Goal: Find specific page/section: Find specific page/section

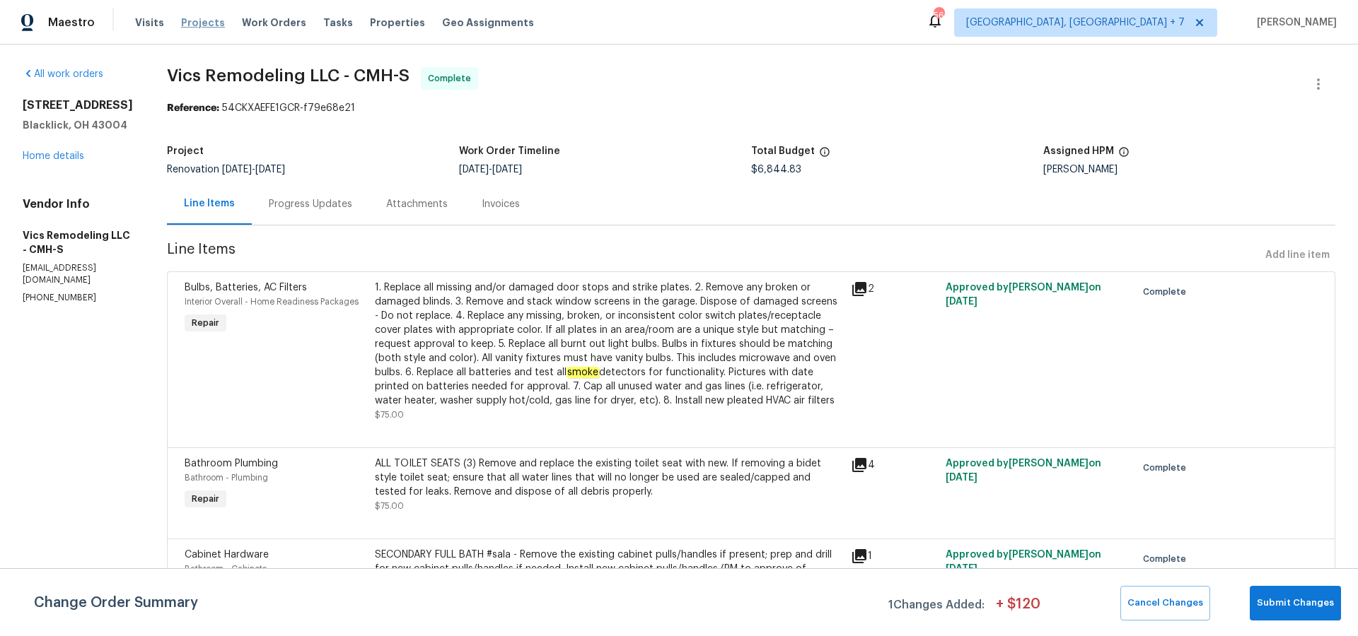
scroll to position [1652, 0]
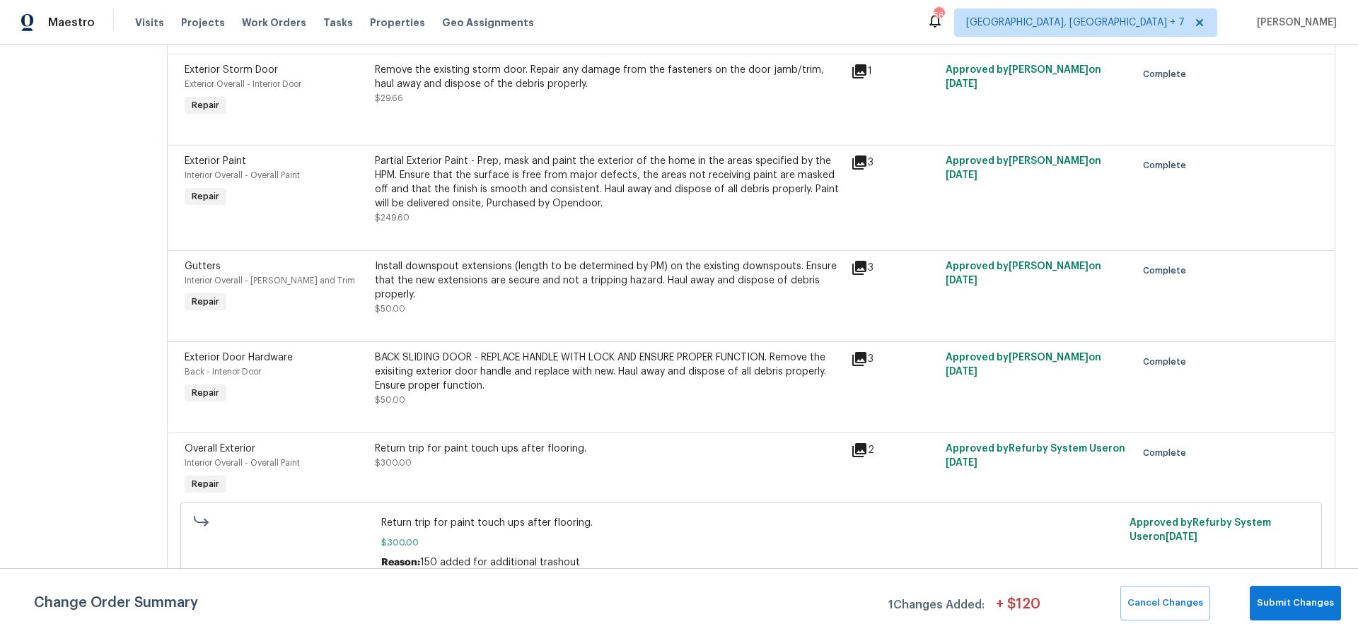
click at [216, 22] on div "Visits Projects Work Orders Tasks Properties Geo Assignments" at bounding box center [343, 22] width 416 height 28
click at [189, 23] on span "Projects" at bounding box center [203, 23] width 44 height 14
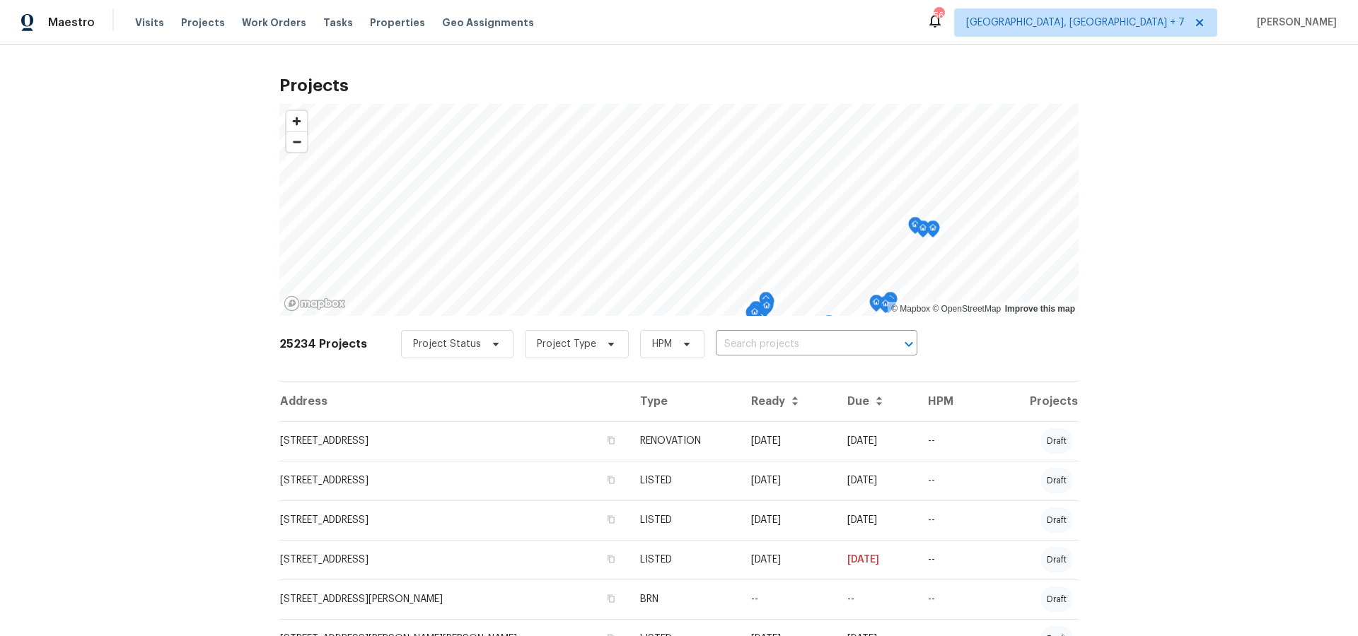
click at [721, 345] on input "text" at bounding box center [797, 345] width 162 height 22
type input "1633"
click at [730, 409] on li "[STREET_ADDRESS]" at bounding box center [809, 398] width 206 height 23
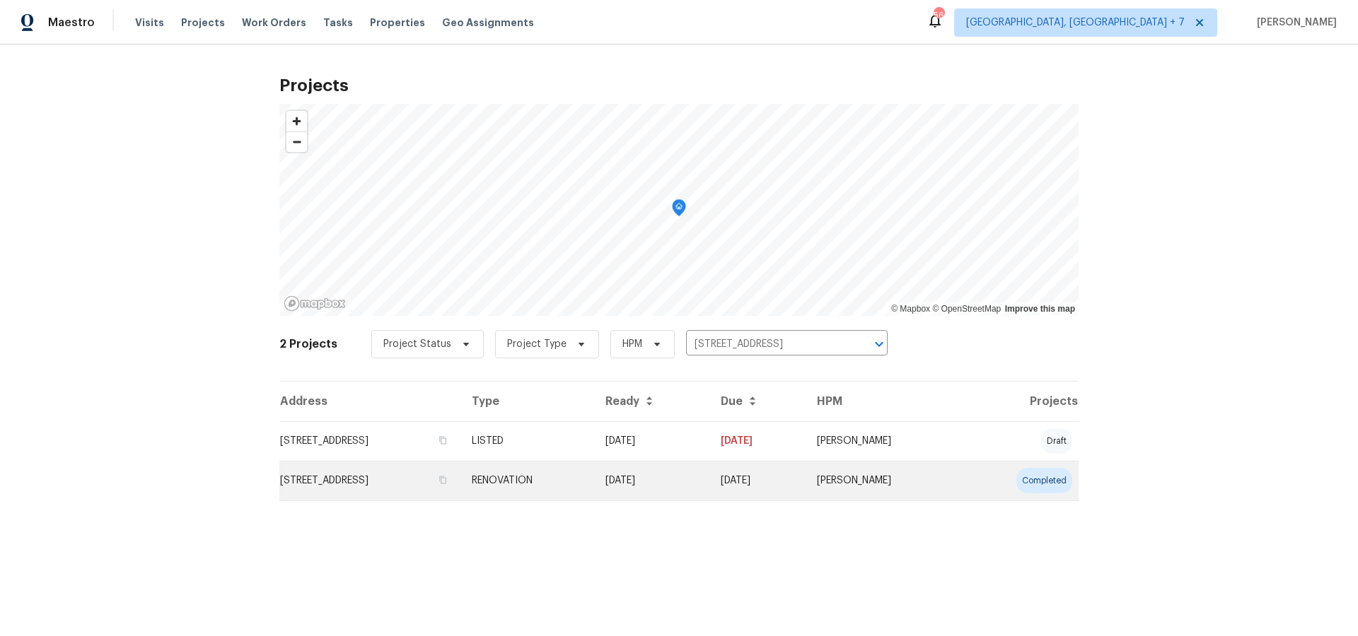
click at [448, 482] on td "[STREET_ADDRESS]" at bounding box center [369, 481] width 181 height 40
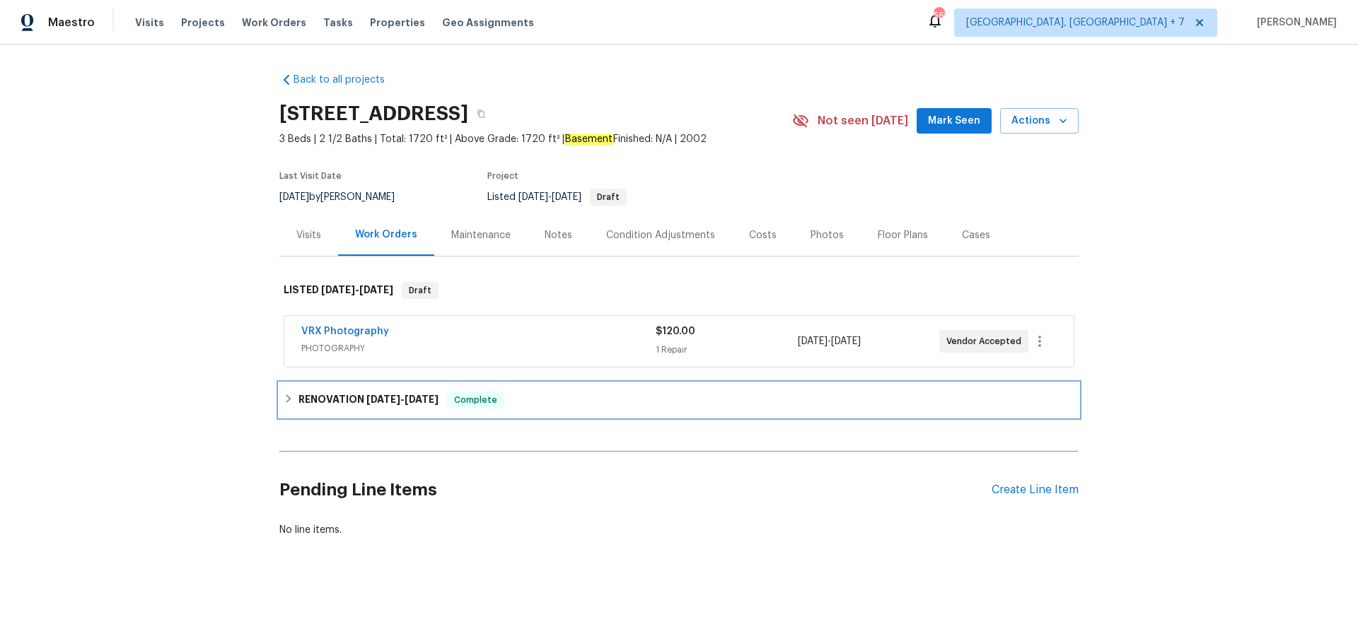
click at [387, 404] on h6 "RENOVATION [DATE] - [DATE]" at bounding box center [368, 400] width 140 height 17
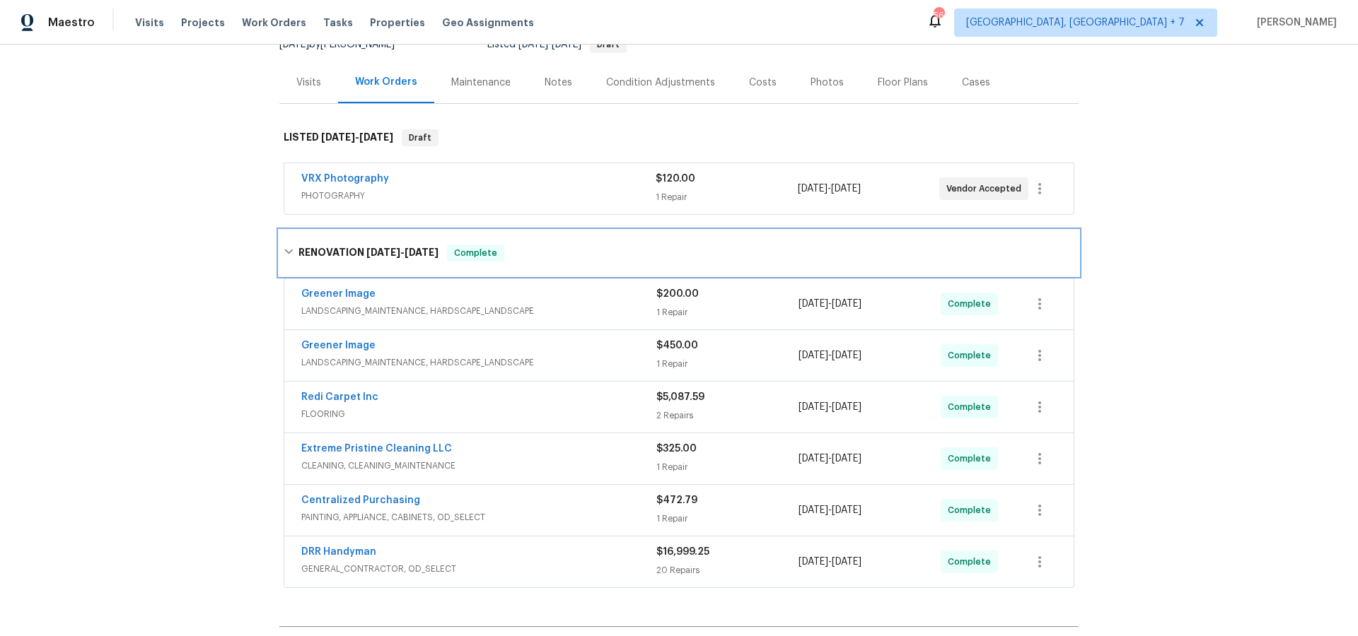
scroll to position [161, 0]
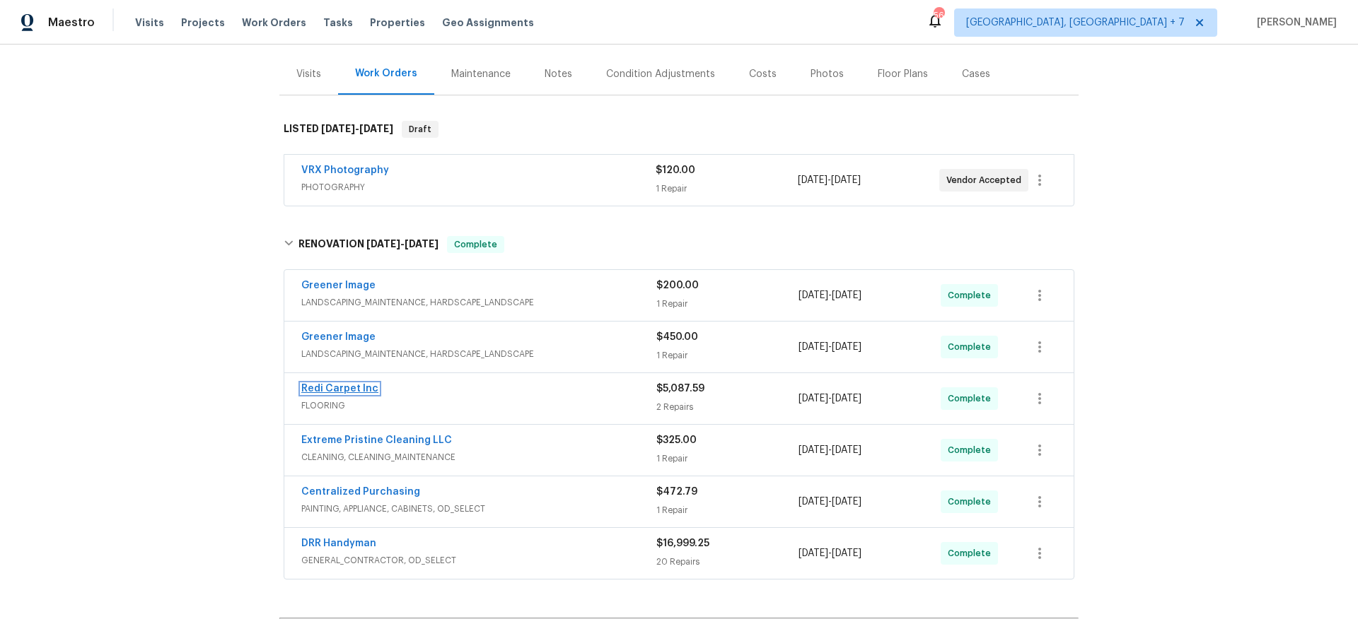
click at [329, 388] on link "Redi Carpet Inc" at bounding box center [339, 389] width 77 height 10
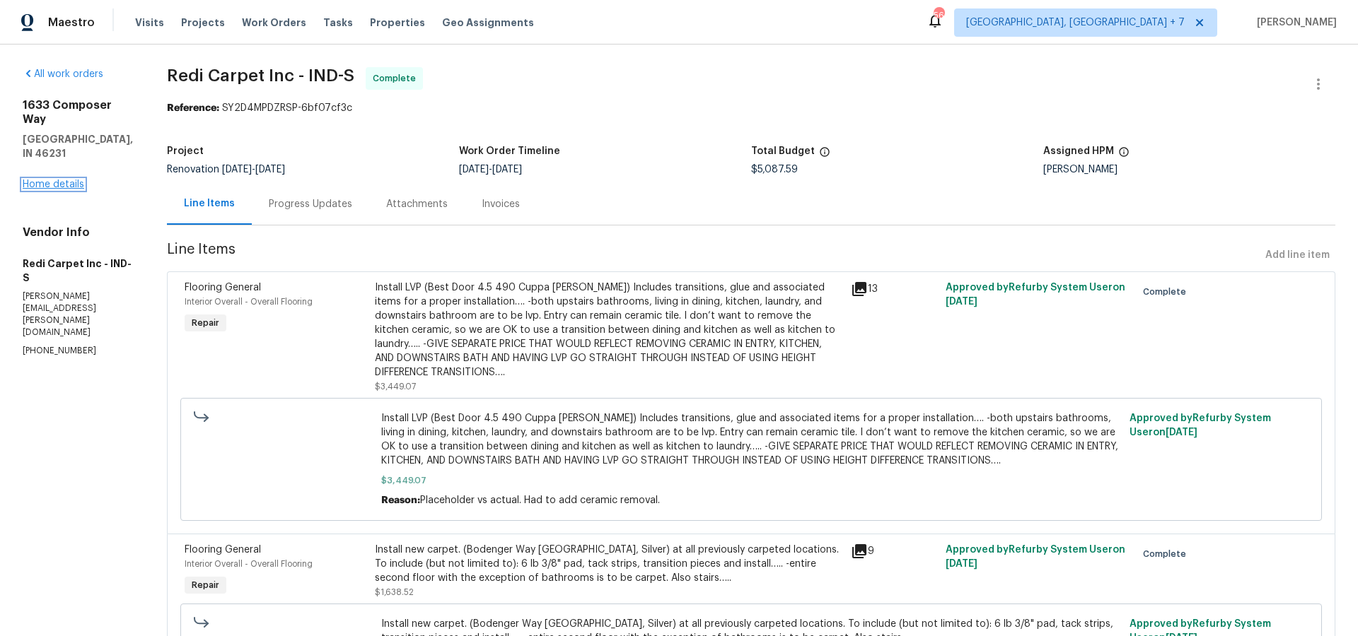
click at [46, 180] on link "Home details" at bounding box center [54, 185] width 62 height 10
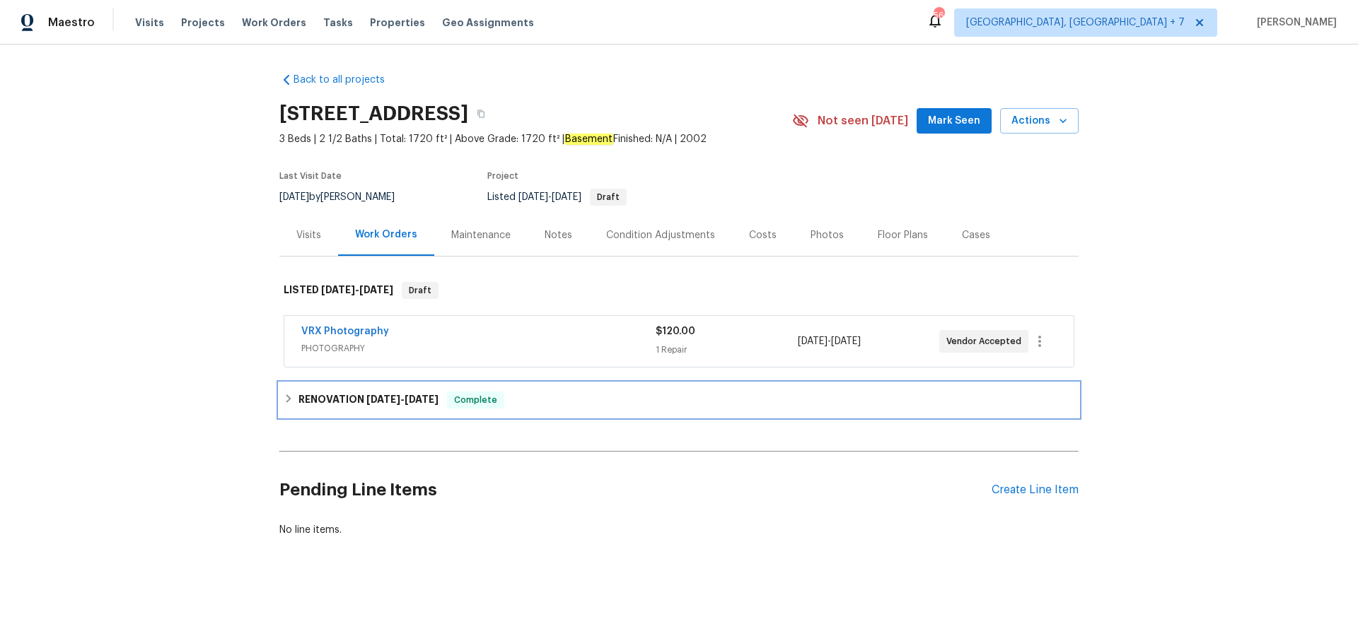
drag, startPoint x: 329, startPoint y: 394, endPoint x: 465, endPoint y: 411, distance: 136.8
click at [328, 394] on h6 "RENOVATION [DATE] - [DATE]" at bounding box center [368, 400] width 140 height 17
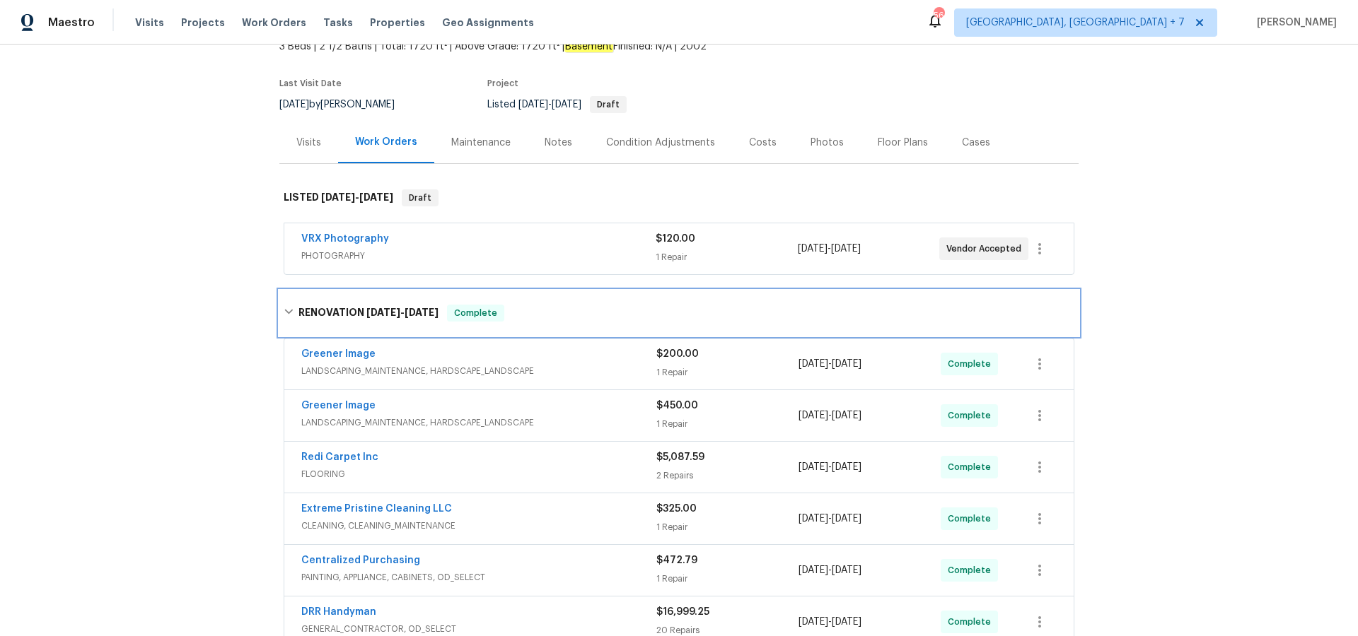
scroll to position [148, 0]
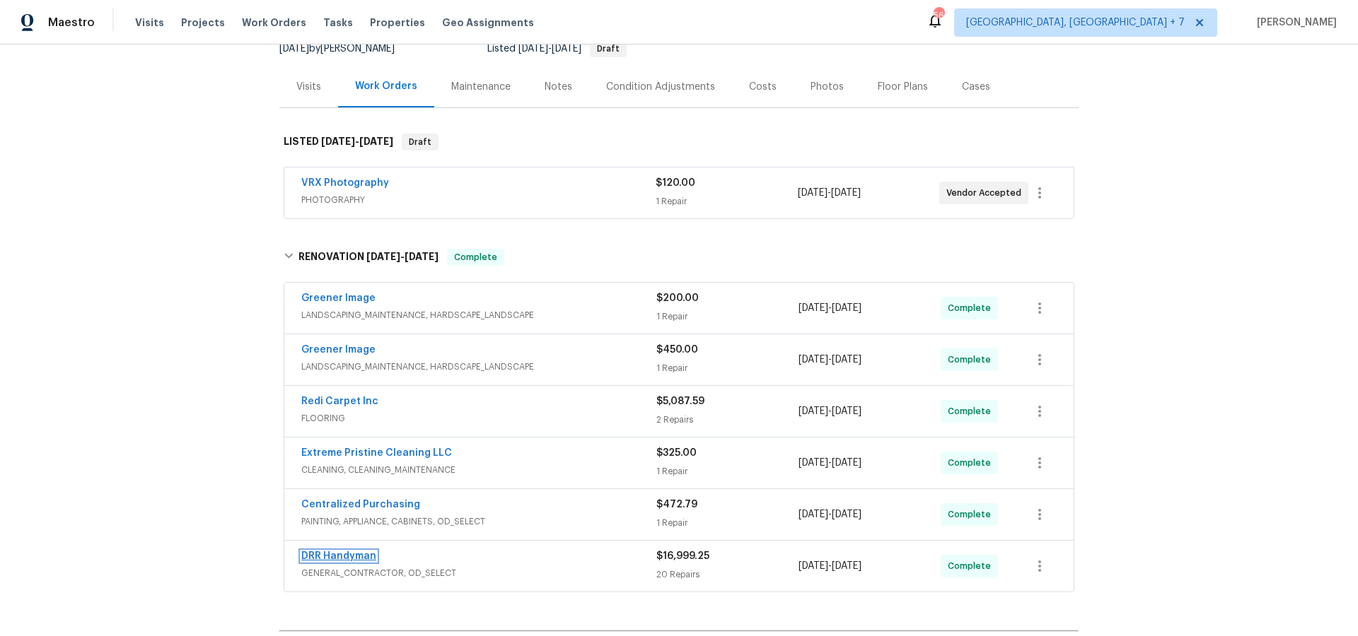
click at [347, 559] on link "DRR Handyman" at bounding box center [338, 557] width 75 height 10
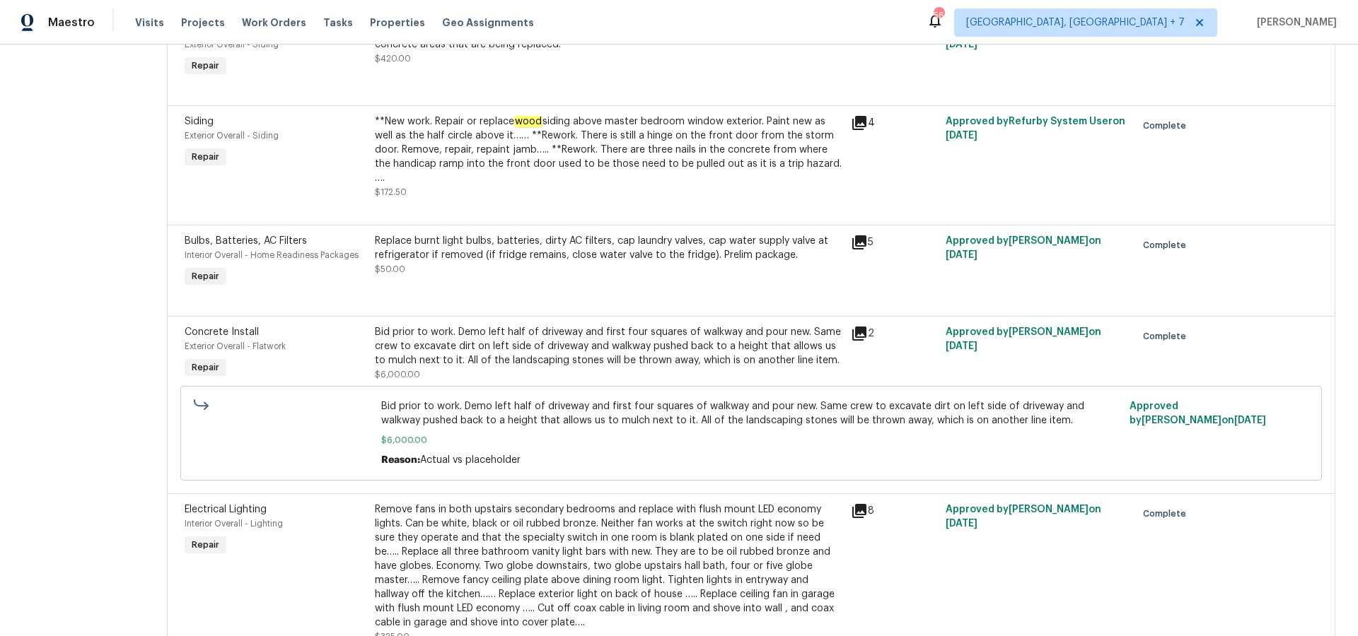
scroll to position [2019, 0]
